Goal: Information Seeking & Learning: Learn about a topic

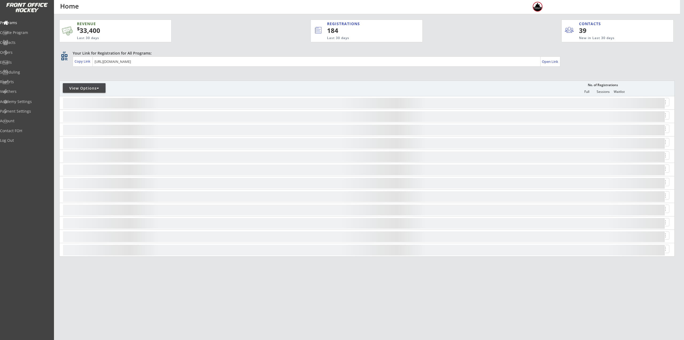
click at [76, 87] on div "View Options" at bounding box center [84, 88] width 43 height 5
select select ""Upcoming Programs""
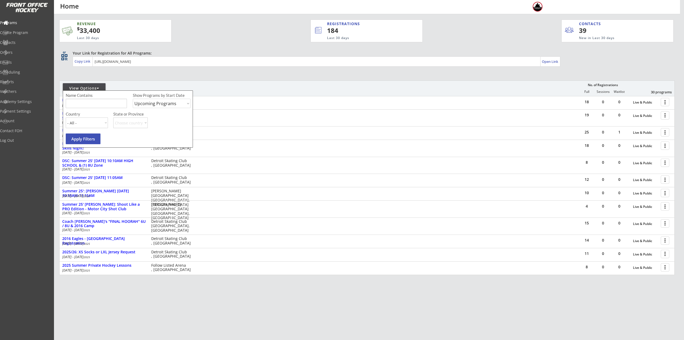
click at [85, 108] on div "Name Contains Show Programs by Start Date Upcoming Programs Past Programs Speci…" at bounding box center [129, 101] width 126 height 19
click at [109, 103] on input "input" at bounding box center [96, 103] width 61 height 9
type input "private"
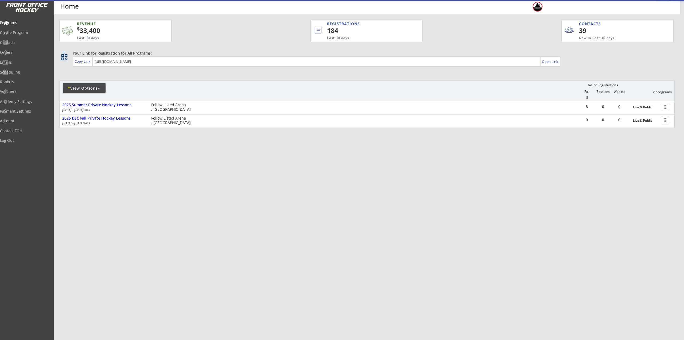
click at [306, 219] on div "REVENUE $ 33,400 Last 30 days REGISTRATIONS 184 Last 30 days CONTACTS 39 New in…" at bounding box center [342, 170] width 684 height 340
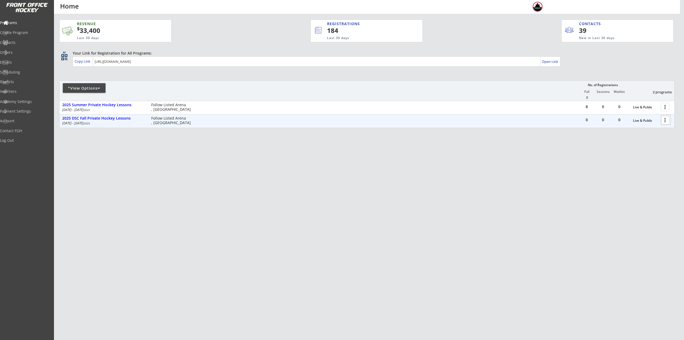
click at [666, 120] on div at bounding box center [665, 119] width 9 height 9
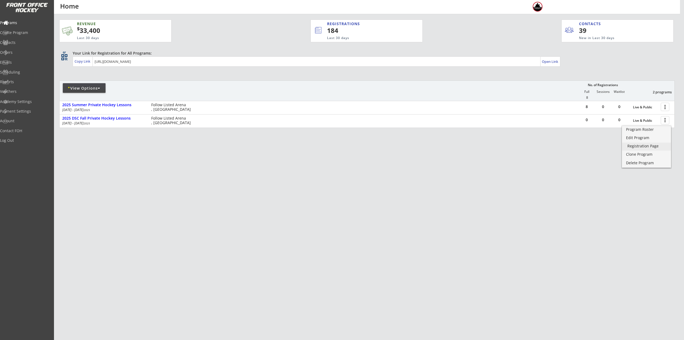
click at [650, 147] on div "Registration Page" at bounding box center [646, 146] width 38 height 4
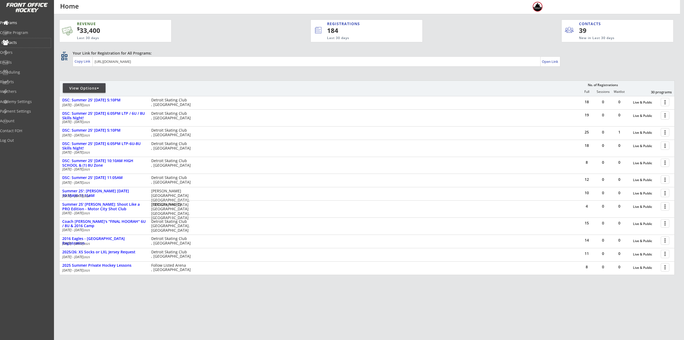
click at [14, 41] on div "Contacts" at bounding box center [25, 43] width 48 height 4
select select ""Players""
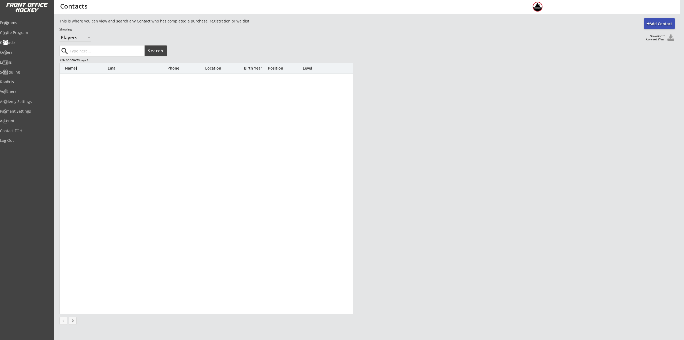
click at [92, 52] on input "input" at bounding box center [107, 50] width 76 height 11
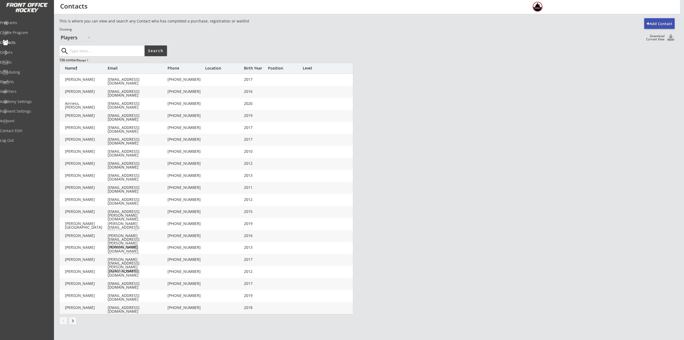
click at [84, 50] on input "input" at bounding box center [107, 50] width 76 height 11
type input "barach"
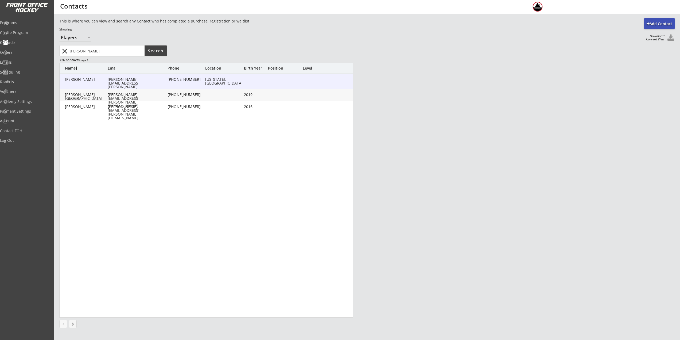
click at [167, 86] on div "Barach, Melissa melissa.barach@gmail.com (989) 245-7466 Michigan, United States" at bounding box center [207, 81] width 294 height 15
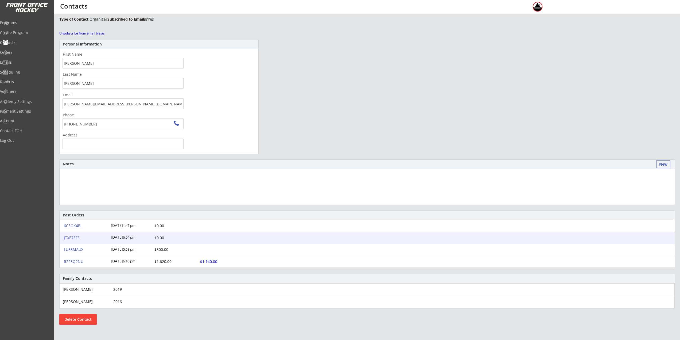
scroll to position [19, 0]
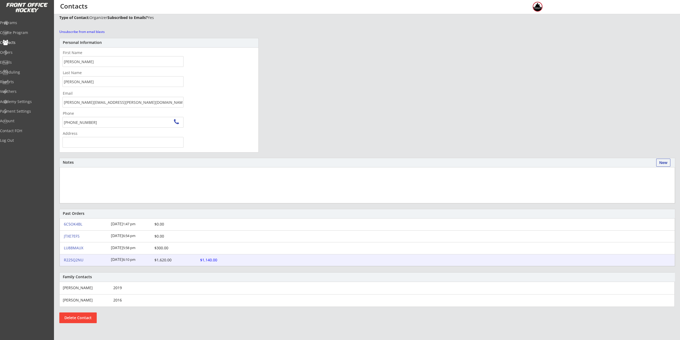
click at [72, 258] on div "R225Q2NU" at bounding box center [86, 260] width 44 height 4
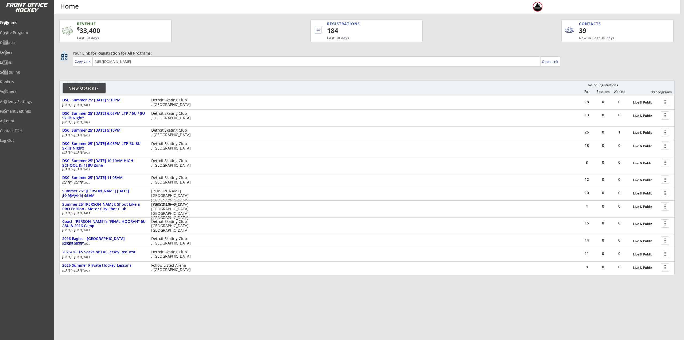
click at [95, 87] on div "View Options" at bounding box center [84, 88] width 43 height 5
select select ""Upcoming Programs""
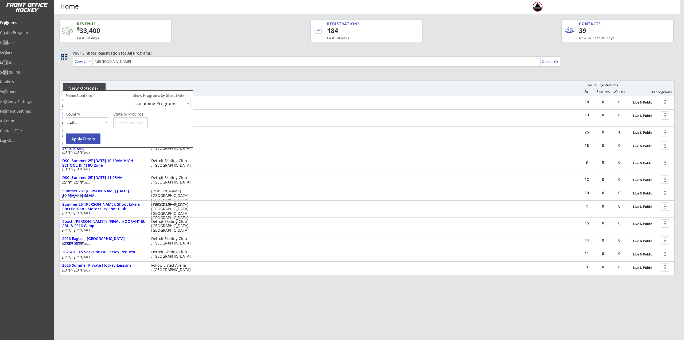
click at [95, 103] on input "input" at bounding box center [96, 103] width 61 height 9
type input "Camp"
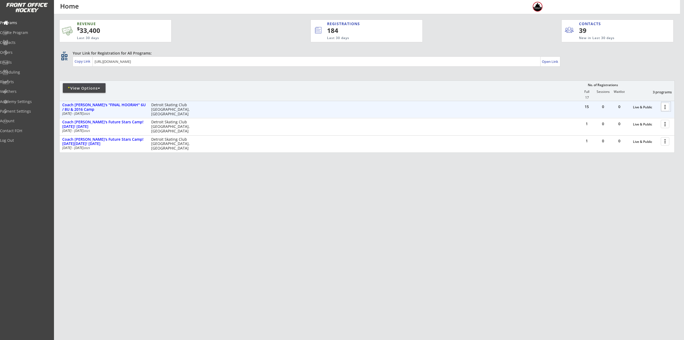
click at [666, 107] on div at bounding box center [665, 106] width 9 height 9
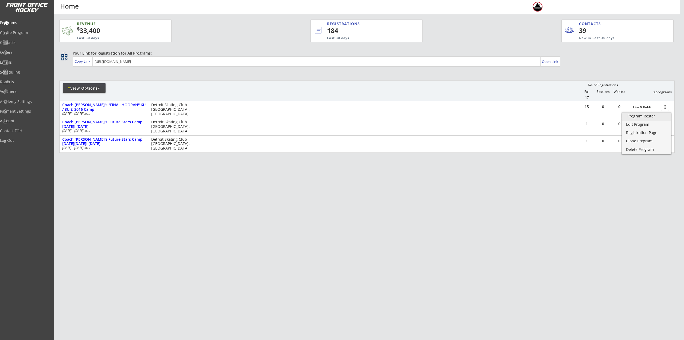
click at [651, 116] on div "Program Roster" at bounding box center [646, 116] width 38 height 4
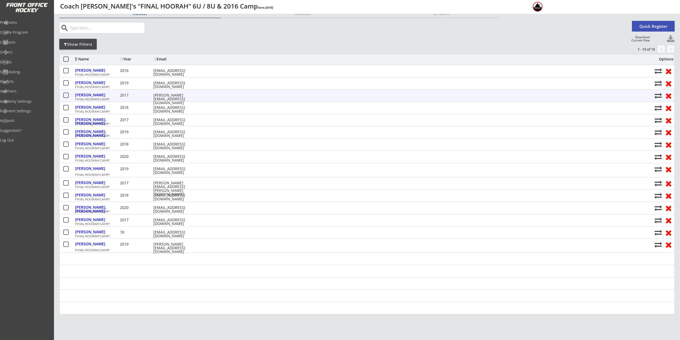
scroll to position [27, 0]
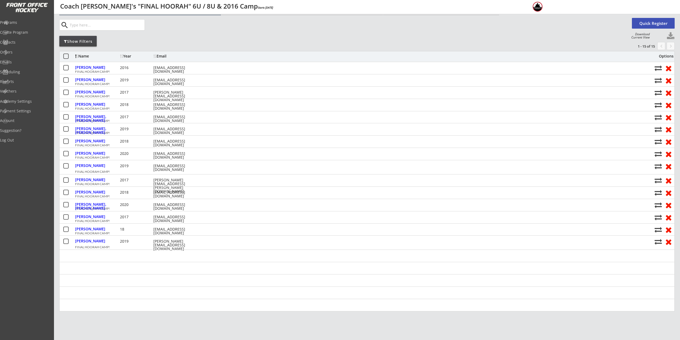
click at [123, 55] on div "Year" at bounding box center [136, 56] width 32 height 4
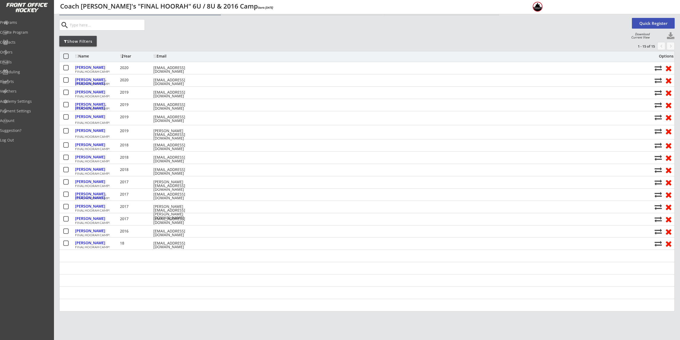
click at [131, 57] on div "Year" at bounding box center [136, 56] width 32 height 4
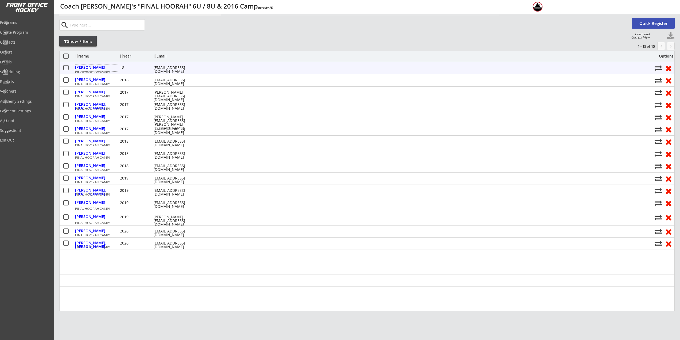
click at [97, 66] on div "[PERSON_NAME]" at bounding box center [97, 67] width 44 height 4
select select ""Adult M""
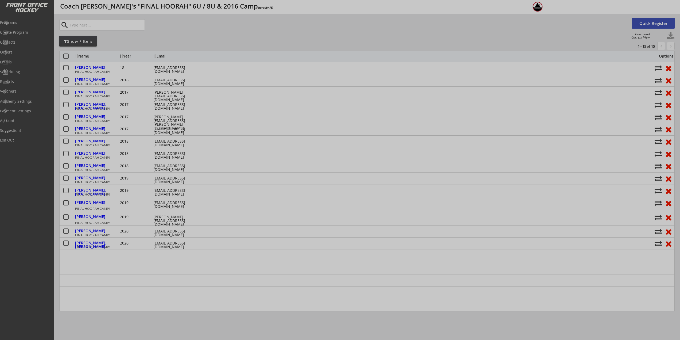
type input "2018"
type input "[GEOGRAPHIC_DATA] U8"
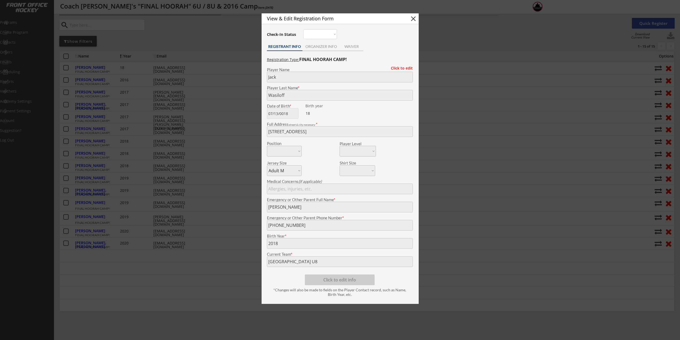
click at [218, 180] on div at bounding box center [340, 170] width 680 height 340
